Goal: Task Accomplishment & Management: Use online tool/utility

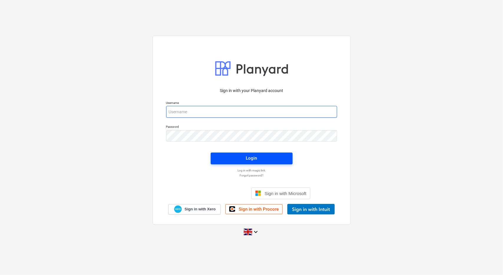
type input "[PERSON_NAME][EMAIL_ADDRESS][PERSON_NAME][DOMAIN_NAME]"
click at [281, 162] on button "Login" at bounding box center [252, 158] width 82 height 12
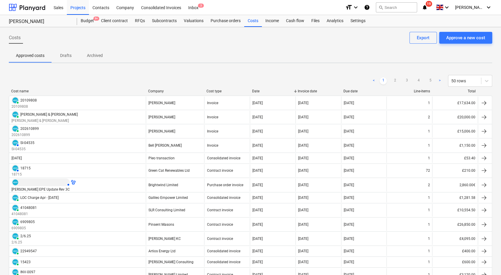
click at [438, 12] on div "format_size keyboard_arrow_down help search Search notifications 19 keyboard_ar…" at bounding box center [419, 7] width 147 height 15
click at [428, 10] on icon "notifications" at bounding box center [425, 7] width 6 height 7
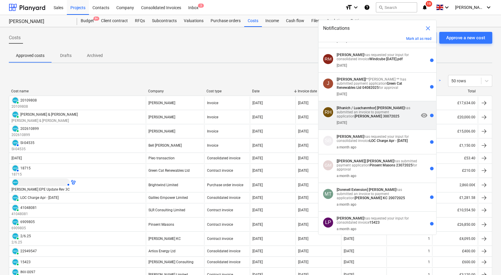
scroll to position [177, 0]
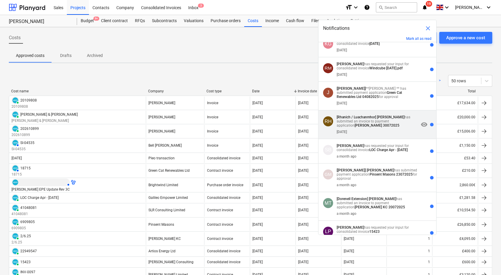
click at [393, 134] on div "[DATE]" at bounding box center [378, 130] width 82 height 6
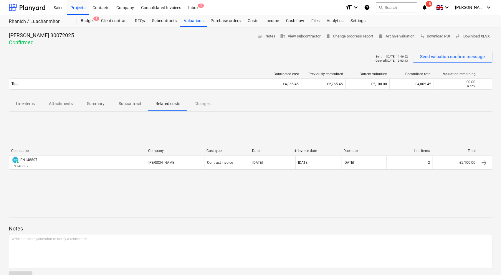
click at [428, 8] on icon "notifications" at bounding box center [425, 7] width 6 height 7
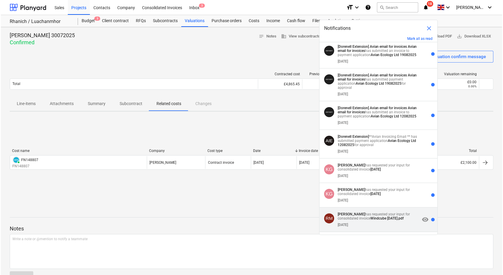
scroll to position [59, 0]
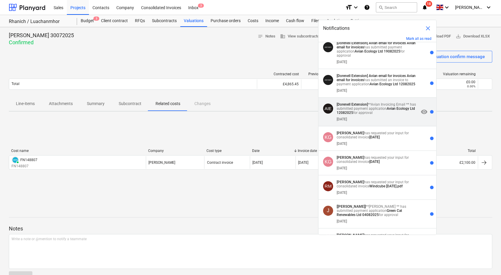
click at [400, 121] on div "[DATE]" at bounding box center [378, 118] width 82 height 6
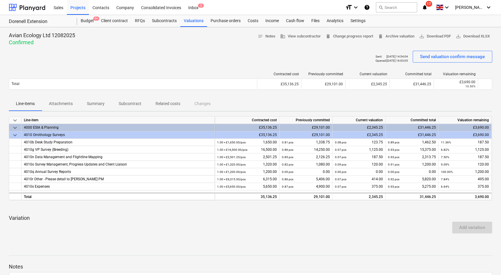
click at [432, 6] on span "17" at bounding box center [429, 4] width 6 height 6
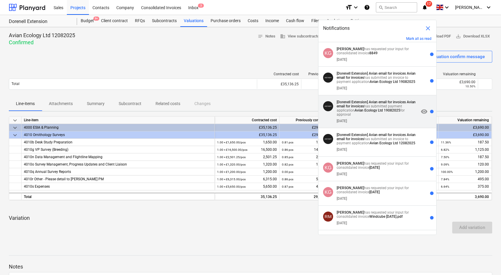
click at [401, 112] on p "[Dorenell Extension] Avian email for invoices Avian email for invoices has subm…" at bounding box center [378, 108] width 82 height 17
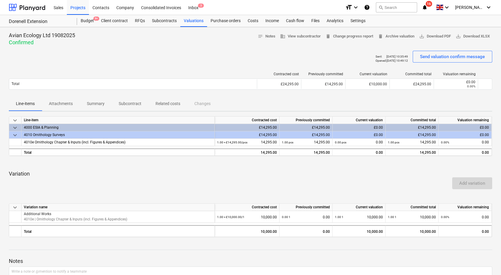
click at [428, 10] on icon "notifications" at bounding box center [425, 7] width 6 height 7
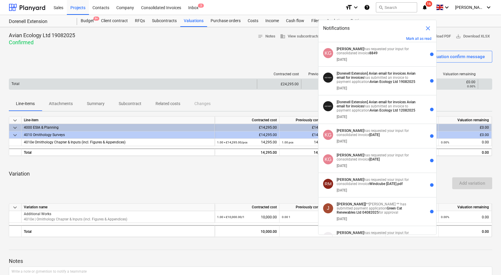
click at [392, 83] on strong "Avian Ecology Ltd 19082025" at bounding box center [393, 82] width 46 height 4
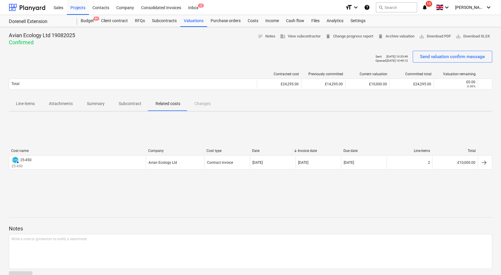
click at [428, 10] on icon "notifications" at bounding box center [425, 7] width 6 height 7
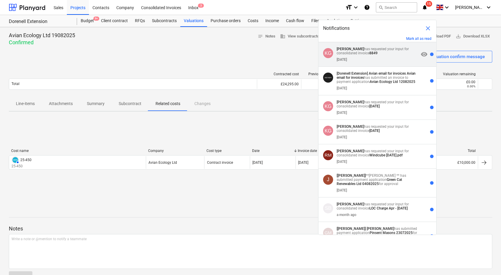
click at [377, 55] on div "[DATE]" at bounding box center [378, 58] width 82 height 6
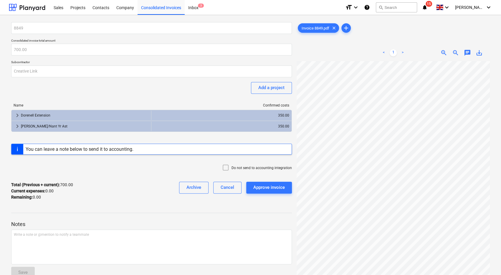
click at [428, 8] on icon "notifications" at bounding box center [425, 7] width 6 height 7
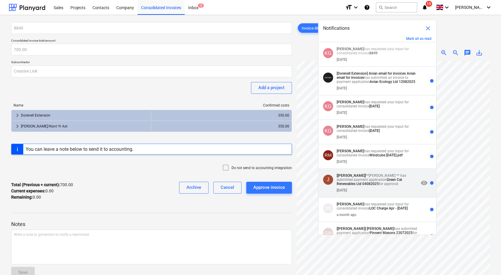
click at [375, 181] on strong "Green Cat Renewables Ltd 04082025" at bounding box center [369, 181] width 65 height 8
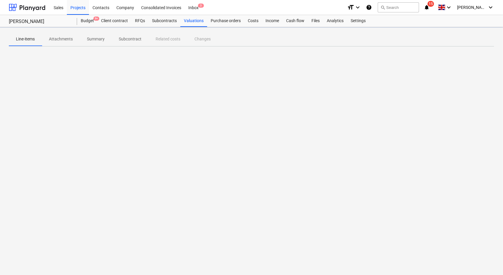
click at [434, 6] on span "15" at bounding box center [431, 4] width 6 height 6
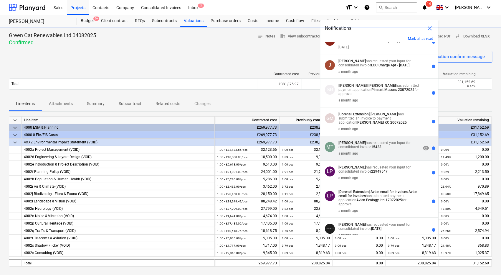
scroll to position [118, 0]
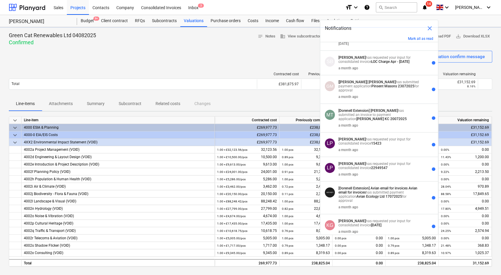
click at [381, 152] on div "a month ago" at bounding box center [380, 148] width 82 height 6
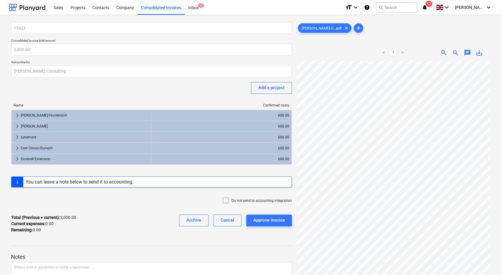
click at [428, 10] on icon "notifications" at bounding box center [425, 7] width 6 height 7
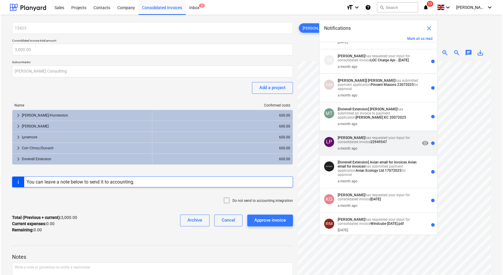
scroll to position [154, 0]
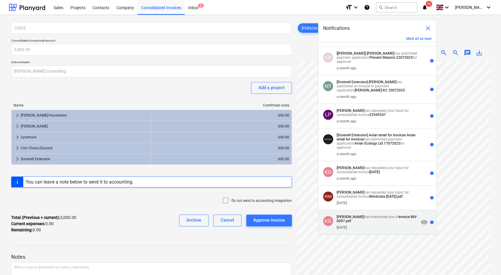
click at [354, 220] on strong "Invoice INV-0097.pdf" at bounding box center [377, 219] width 81 height 8
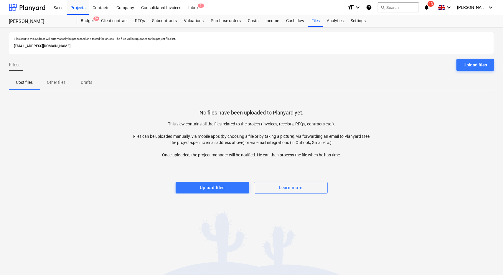
click at [430, 9] on icon "notifications" at bounding box center [427, 7] width 6 height 7
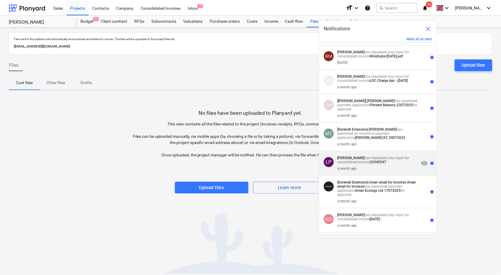
scroll to position [129, 0]
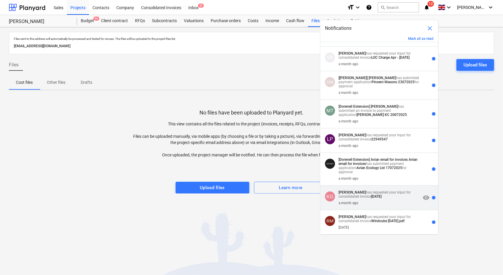
click at [381, 188] on div "KG [PERSON_NAME] has requested your input for consolidated invoice [DATE] a mon…" at bounding box center [379, 197] width 118 height 24
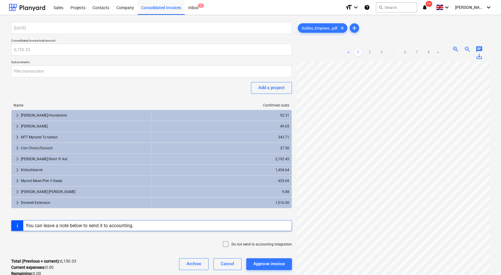
click at [428, 7] on icon "notifications" at bounding box center [425, 7] width 6 height 7
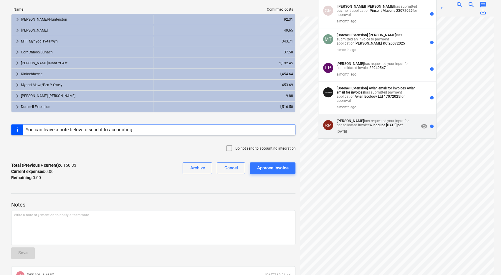
scroll to position [155, 0]
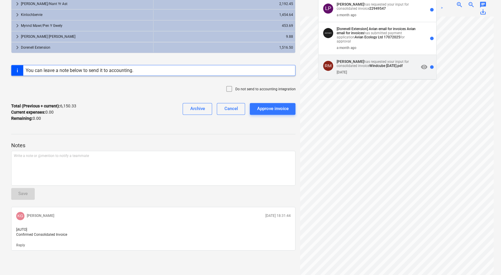
click at [397, 58] on div "[PERSON_NAME] [PERSON_NAME] has requested your input for consolidated invoice W…" at bounding box center [378, 67] width 118 height 24
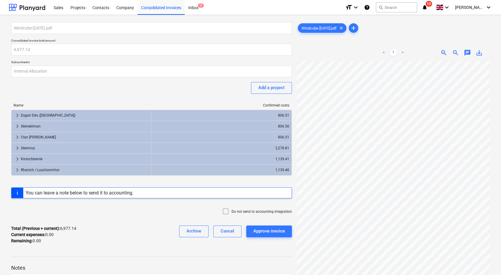
click at [432, 6] on span "10" at bounding box center [429, 4] width 6 height 6
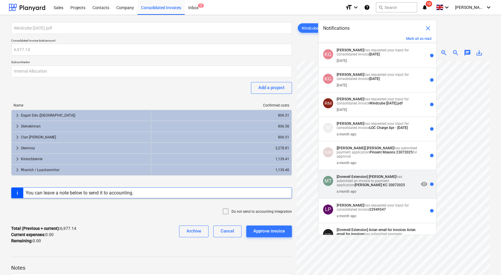
scroll to position [79, 0]
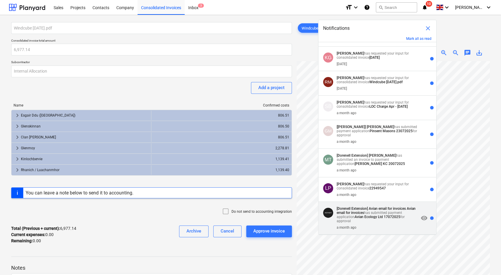
click at [393, 217] on strong "Avian Ecology Ltd 17072025" at bounding box center [378, 217] width 46 height 4
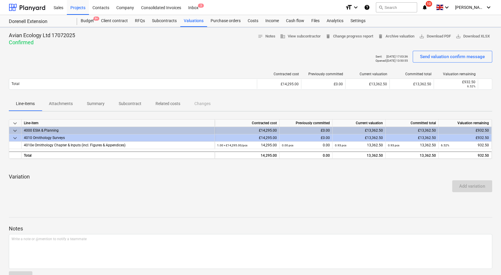
click at [428, 6] on icon "notifications" at bounding box center [425, 7] width 6 height 7
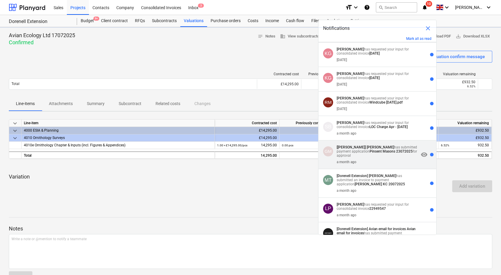
scroll to position [45, 0]
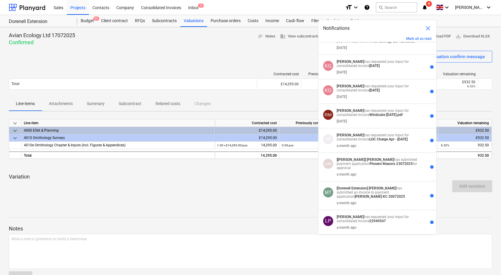
click at [387, 188] on strong "[PERSON_NAME]" at bounding box center [382, 188] width 27 height 4
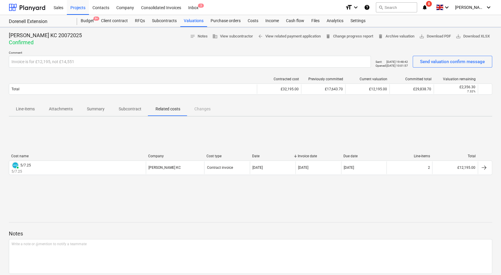
click at [428, 9] on icon "notifications" at bounding box center [425, 7] width 6 height 7
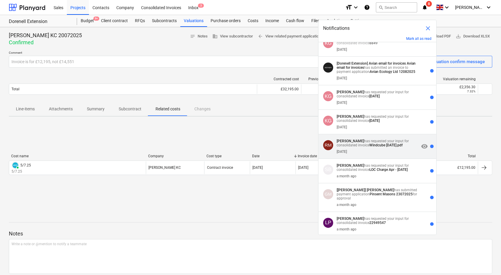
scroll to position [16, 0]
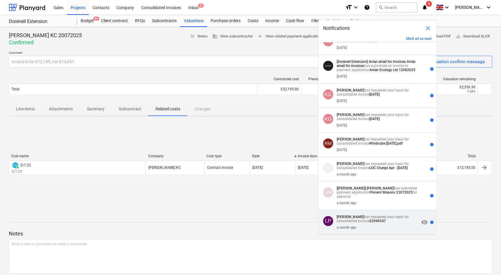
click at [394, 213] on div "LP [PERSON_NAME] has requested your input for consolidated invoice 22949547 a m…" at bounding box center [378, 222] width 118 height 24
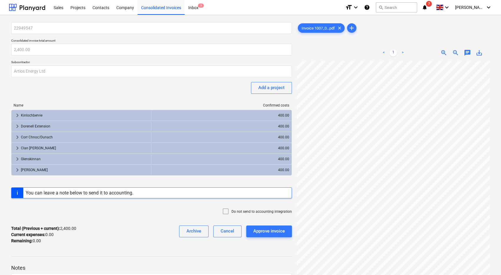
click at [429, 8] on span "notifications 7" at bounding box center [425, 7] width 7 height 7
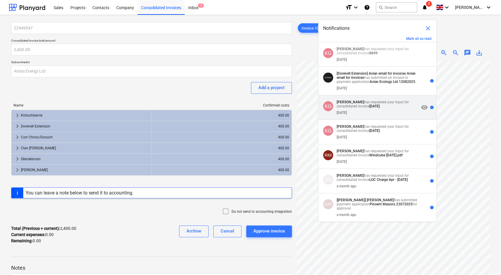
scroll to position [123, 0]
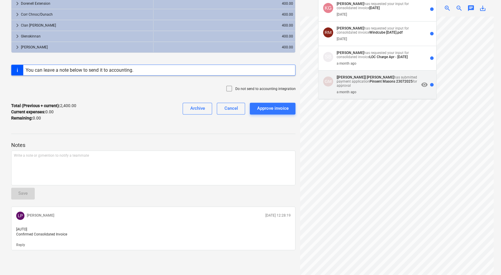
click at [383, 83] on strong "Pinsent Masons 23072025" at bounding box center [391, 81] width 43 height 4
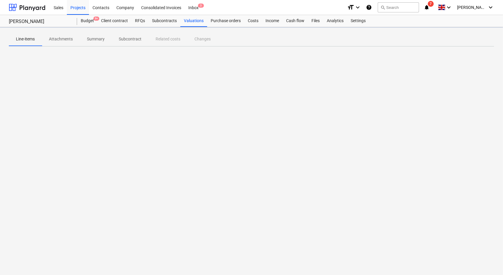
click at [430, 7] on icon "notifications" at bounding box center [427, 7] width 6 height 7
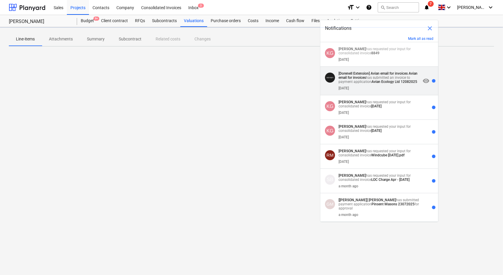
click at [395, 75] on strong "Avian email for invoices Avian email for invoices" at bounding box center [378, 75] width 79 height 8
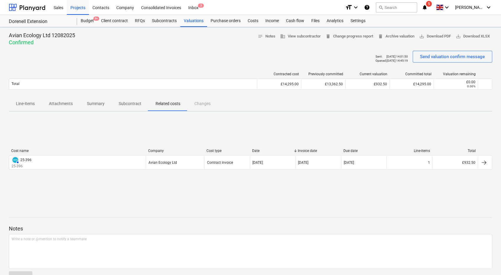
click at [444, 7] on div "format_size keyboard_arrow_down help search Search notifications 5 keyboard_arr…" at bounding box center [419, 7] width 147 height 15
click at [428, 9] on icon "notifications" at bounding box center [425, 7] width 6 height 7
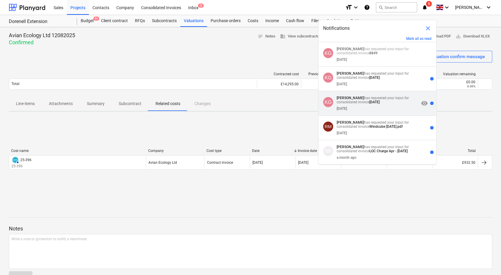
click at [395, 99] on p "[PERSON_NAME] has requested your input for consolidated invoice [DATE]" at bounding box center [378, 100] width 82 height 8
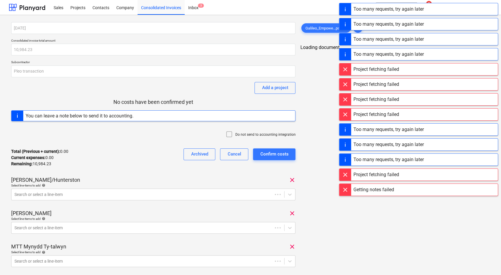
click at [424, 9] on div "Too many requests, try again later" at bounding box center [389, 9] width 70 height 7
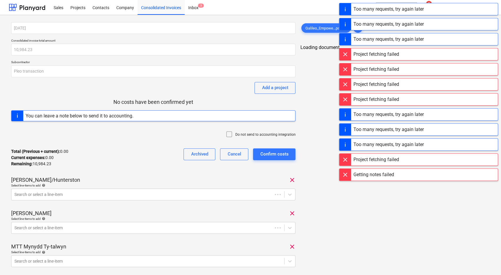
click at [440, 6] on div "Too many requests, try again later" at bounding box center [418, 9] width 159 height 12
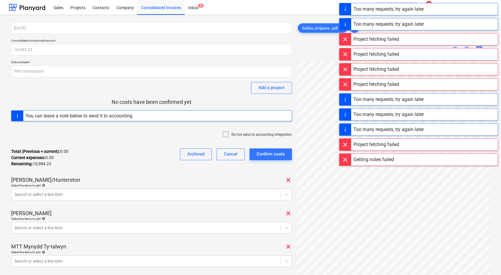
click at [441, 6] on div "Too many requests, try again later" at bounding box center [418, 9] width 159 height 12
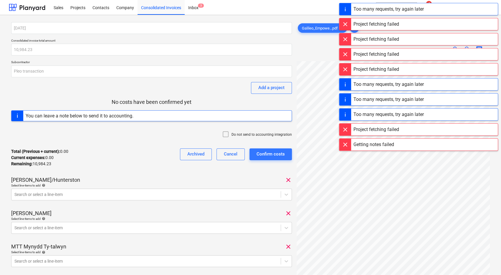
click at [441, 6] on div "Too many requests, try again later" at bounding box center [418, 9] width 159 height 12
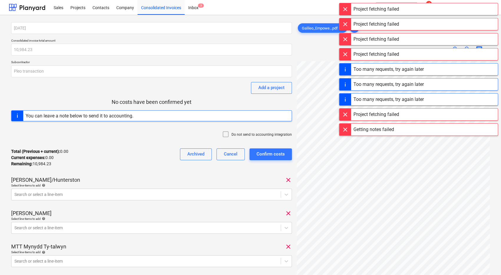
click at [441, 6] on div "Too many requests, try again later" at bounding box center [418, 6] width 159 height 12
click at [441, 6] on div "Project fetching failed" at bounding box center [418, 9] width 159 height 12
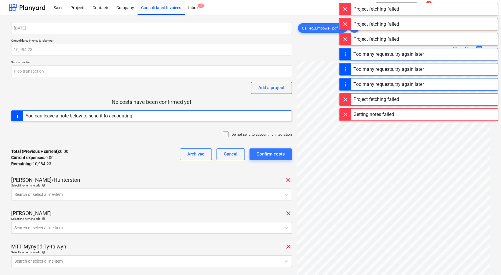
click at [441, 6] on div "Project fetching failed Project fetching failed Project fetching failed Project…" at bounding box center [418, 6] width 165 height 12
click at [441, 6] on div "Project fetching failed" at bounding box center [418, 9] width 159 height 12
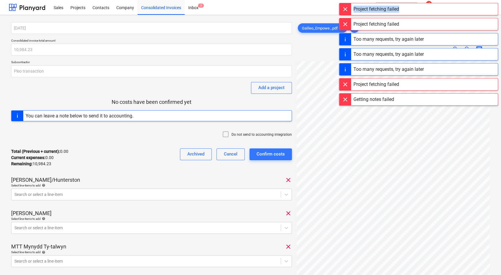
click at [441, 6] on div "Project fetching failed" at bounding box center [418, 9] width 159 height 12
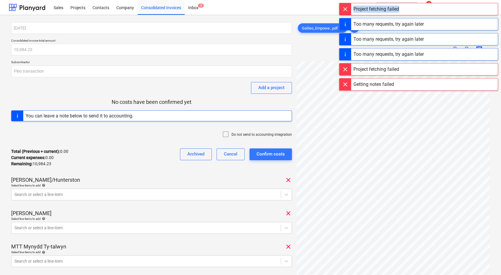
click at [441, 6] on div "Project fetching failed" at bounding box center [418, 9] width 159 height 12
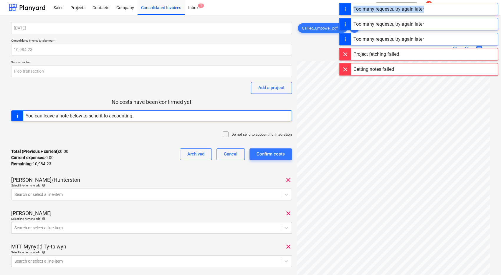
click at [441, 6] on div "Too many requests, try again later" at bounding box center [418, 9] width 159 height 12
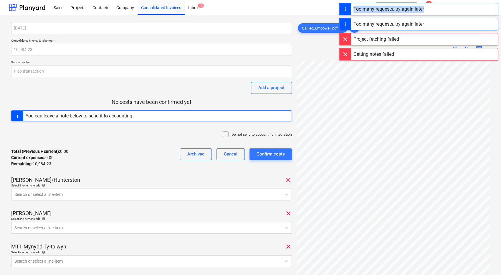
click at [441, 6] on div "Too many requests, try again later" at bounding box center [418, 9] width 159 height 12
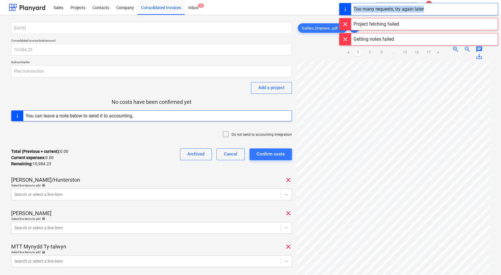
click at [441, 6] on div "Too many requests, try again later" at bounding box center [418, 9] width 159 height 12
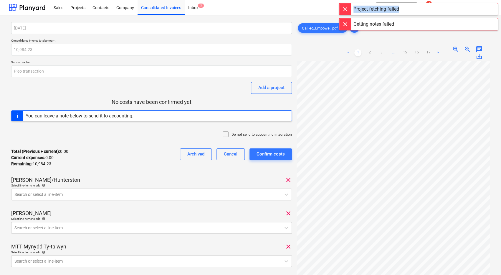
click at [441, 6] on div "Project fetching failed" at bounding box center [418, 9] width 159 height 12
click at [441, 6] on div "Getting notes failed" at bounding box center [418, 9] width 159 height 12
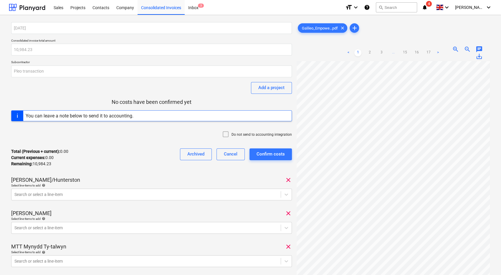
click at [428, 6] on icon "notifications" at bounding box center [425, 7] width 6 height 7
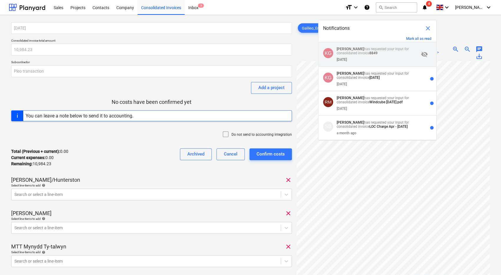
click at [400, 57] on div "[DATE]" at bounding box center [378, 58] width 82 height 6
type input "8849"
type input "700.00"
type input "Creative Link"
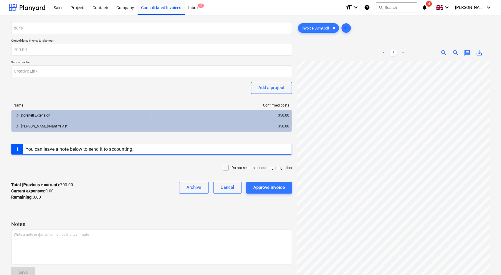
click at [429, 7] on span "notifications 4" at bounding box center [425, 7] width 7 height 7
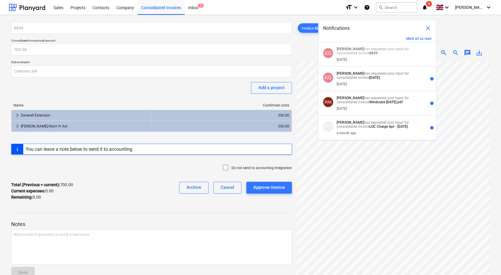
click at [396, 73] on p "[PERSON_NAME] has requested your input for consolidated invoice [DATE]" at bounding box center [378, 75] width 82 height 8
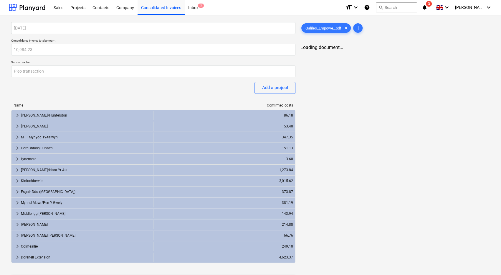
click at [428, 11] on icon "notifications" at bounding box center [425, 7] width 6 height 7
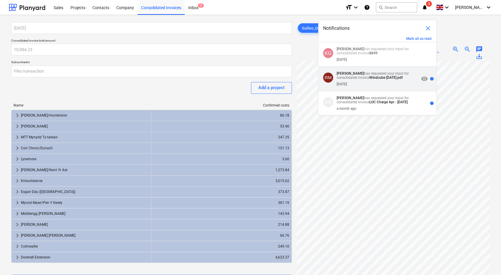
click at [405, 80] on p "[PERSON_NAME] has requested your input for consolidated invoice Windcube [DATE]…" at bounding box center [378, 75] width 82 height 8
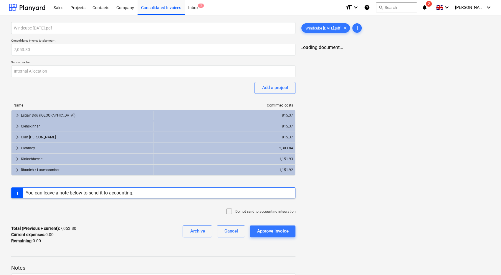
click at [428, 8] on icon "notifications" at bounding box center [425, 7] width 6 height 7
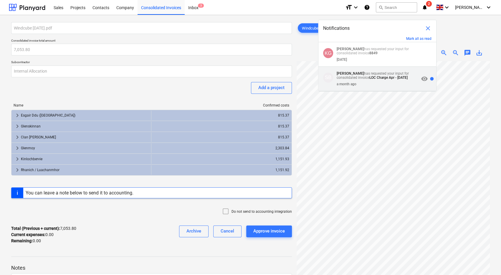
click at [394, 86] on div "a month ago" at bounding box center [378, 83] width 82 height 6
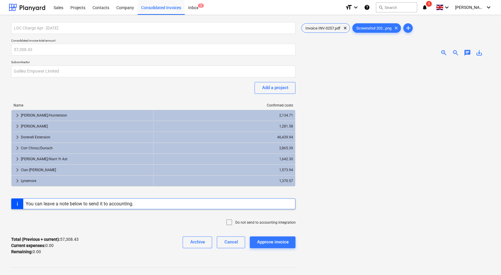
click at [428, 6] on icon "notifications" at bounding box center [425, 7] width 6 height 7
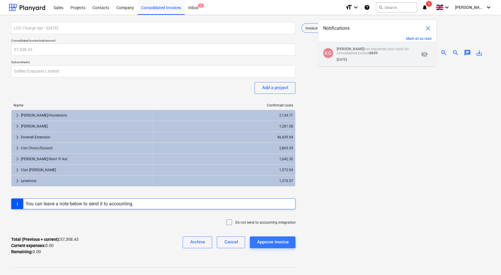
click at [391, 54] on p "[PERSON_NAME] has requested your input for consolidated invoice 8849" at bounding box center [378, 51] width 82 height 8
type input "8849"
type input "700.00"
type input "Creative Link"
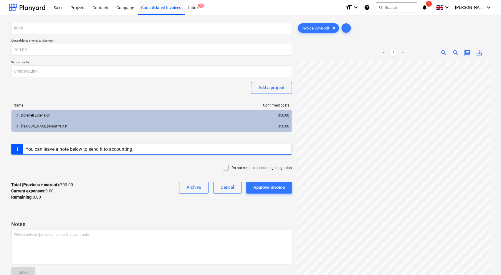
click at [428, 7] on icon "notifications" at bounding box center [425, 7] width 6 height 7
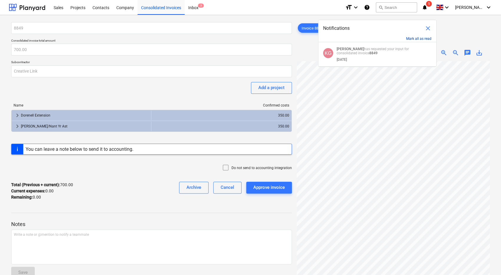
click at [428, 37] on button "Mark all as read" at bounding box center [419, 39] width 25 height 4
click at [423, 40] on button "Mark all as read" at bounding box center [419, 39] width 25 height 4
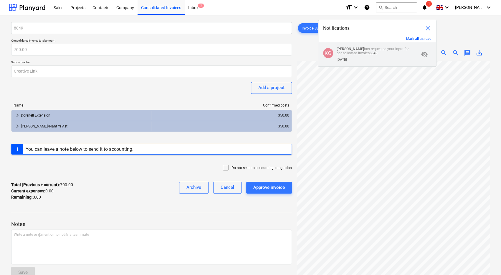
click at [402, 45] on div "KG [PERSON_NAME] has requested your input for consolidated invoice 8849 [DATE] …" at bounding box center [378, 54] width 118 height 24
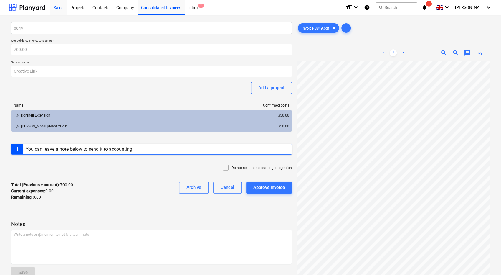
click at [56, 8] on div "Sales" at bounding box center [58, 7] width 17 height 15
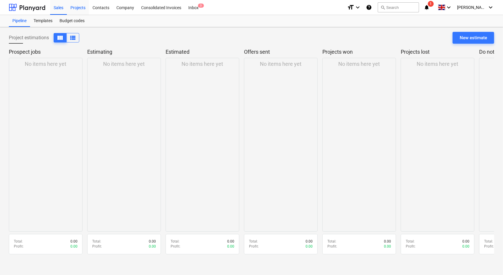
click at [78, 8] on div "Projects" at bounding box center [78, 7] width 22 height 15
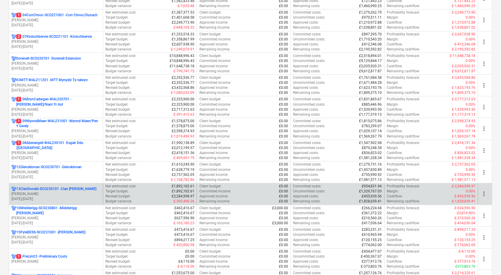
scroll to position [118, 0]
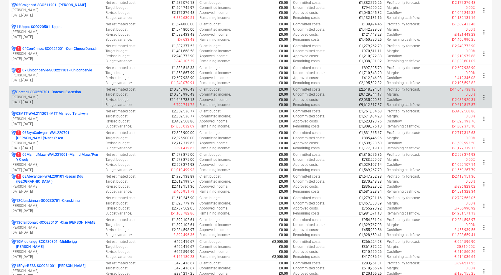
click at [85, 100] on p "[DATE] - [DATE]" at bounding box center [55, 102] width 89 height 5
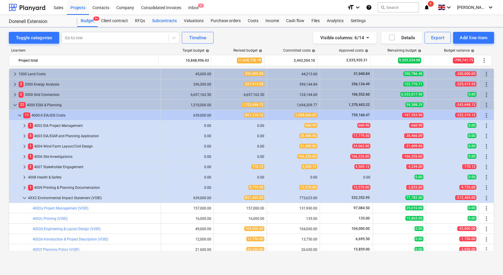
click at [168, 20] on div "Subcontracts" at bounding box center [165, 21] width 32 height 12
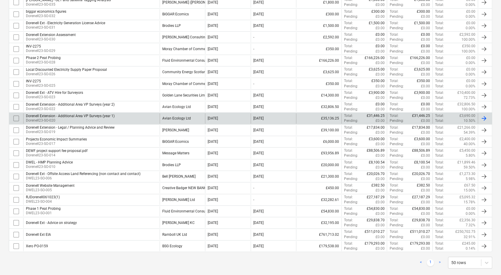
scroll to position [184, 0]
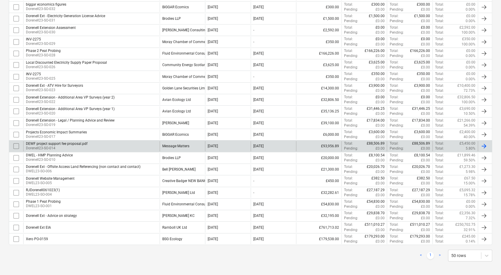
click at [97, 143] on div "DEWF project support fee proposal.pdf Dorenell23-SO-014" at bounding box center [91, 146] width 136 height 10
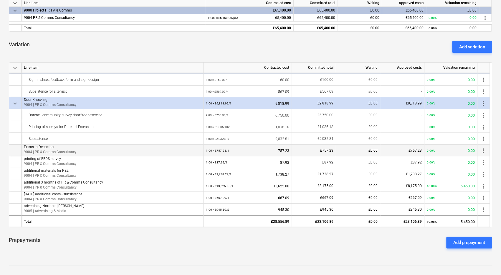
scroll to position [59, 0]
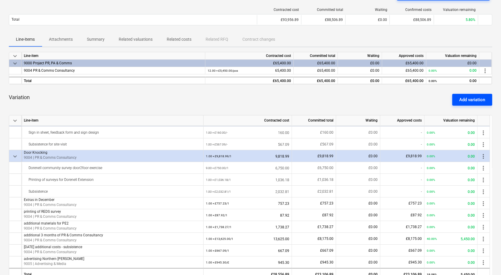
click at [477, 97] on div "Add variation" at bounding box center [473, 100] width 26 height 8
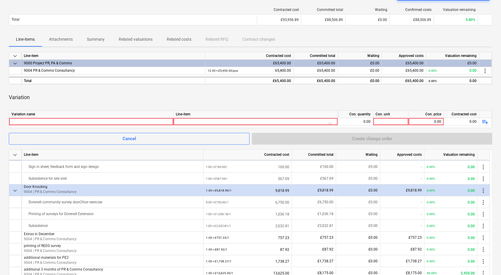
click at [63, 125] on div "Variation name Line-item Con. quantity Con. unit Con. price Contracted cost 0.0…" at bounding box center [251, 119] width 484 height 18
click at [64, 123] on div at bounding box center [90, 121] width 159 height 7
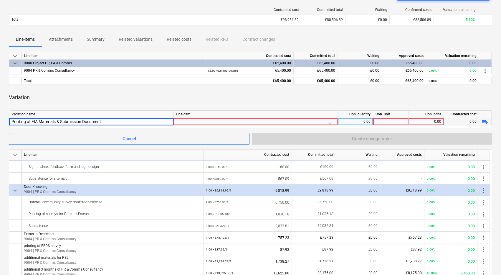
type input "Printing of EIA Materials & Submission Documents"
click at [217, 120] on div at bounding box center [255, 123] width 159 height 10
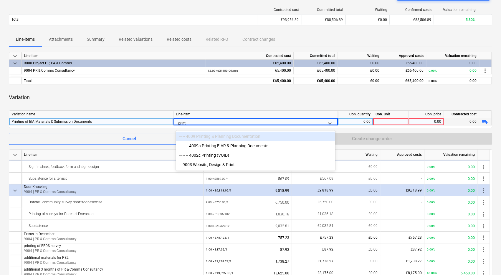
type input "printin"
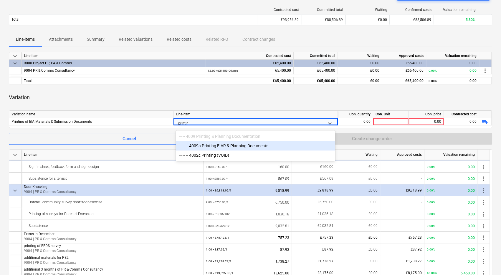
click at [252, 145] on div "-- -- -- 4009a Printing EIAR & Planning Documents" at bounding box center [255, 145] width 159 height 9
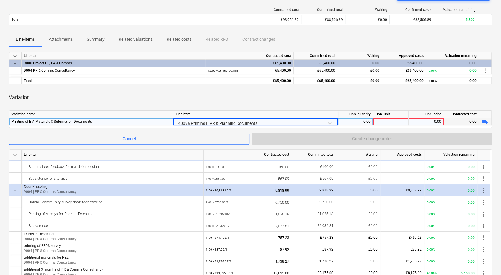
click at [369, 120] on div "0.00" at bounding box center [356, 121] width 30 height 7
type input "1"
click at [387, 121] on div at bounding box center [391, 121] width 35 height 7
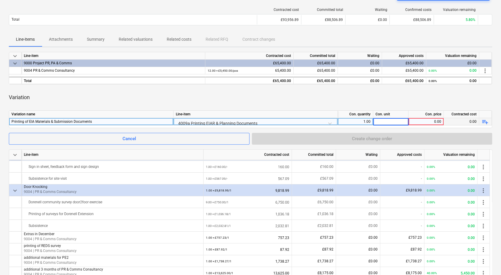
type input "1"
click at [424, 122] on div "0.00" at bounding box center [426, 121] width 30 height 7
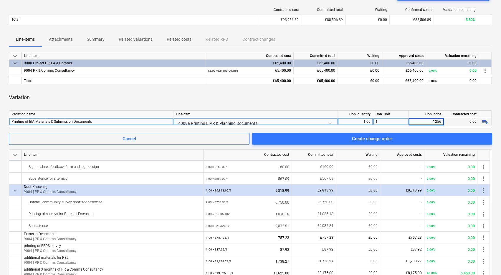
type input "12564"
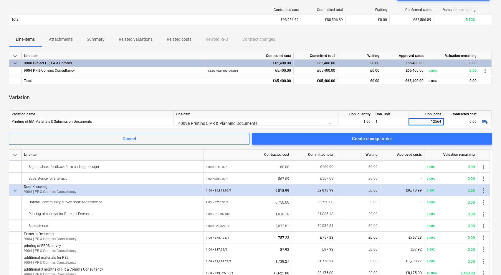
click at [396, 97] on div "Variation" at bounding box center [251, 97] width 484 height 17
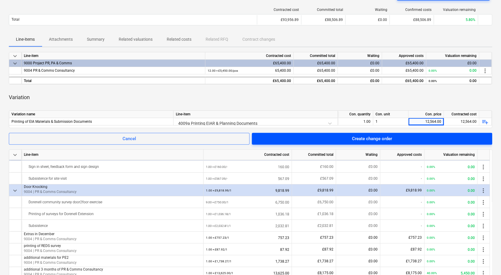
click at [413, 138] on span "Create change order" at bounding box center [372, 139] width 226 height 8
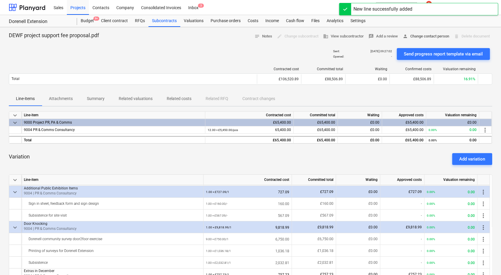
click at [432, 36] on span "person Change contact person" at bounding box center [426, 36] width 47 height 7
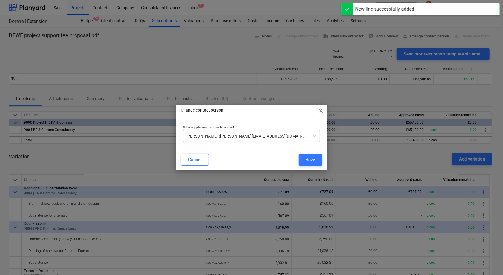
click at [320, 111] on span "close" at bounding box center [321, 110] width 7 height 7
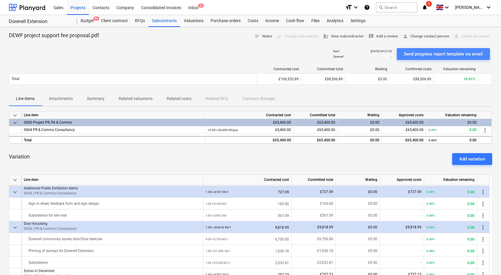
click at [452, 53] on div "Send progress report template via email" at bounding box center [443, 54] width 79 height 8
